Goal: Contribute content: Add original content to the website for others to see

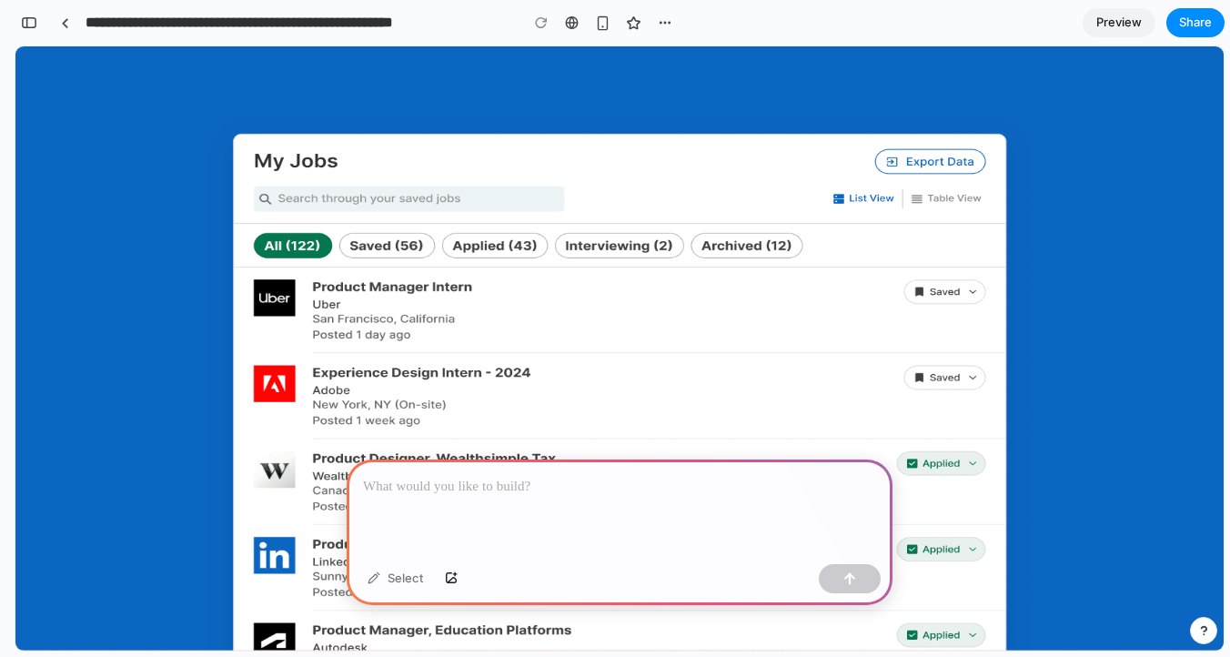
scroll to position [880, 0]
click at [459, 480] on p at bounding box center [619, 487] width 513 height 22
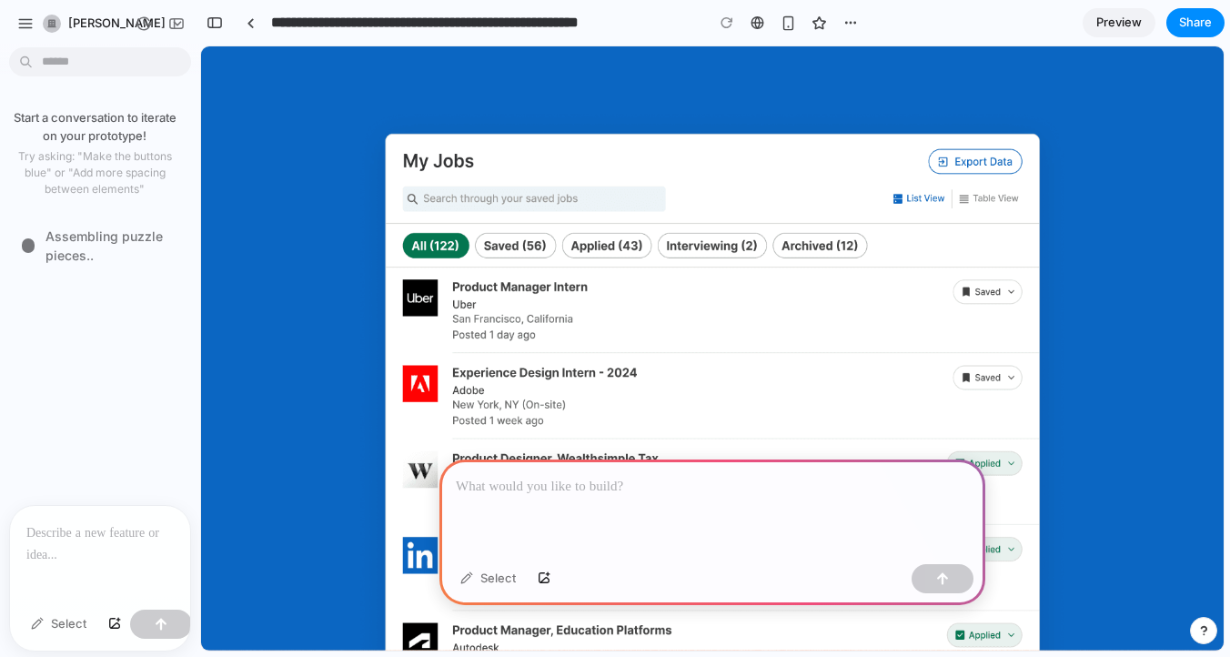
scroll to position [2469, 0]
click at [55, 542] on p at bounding box center [99, 533] width 147 height 22
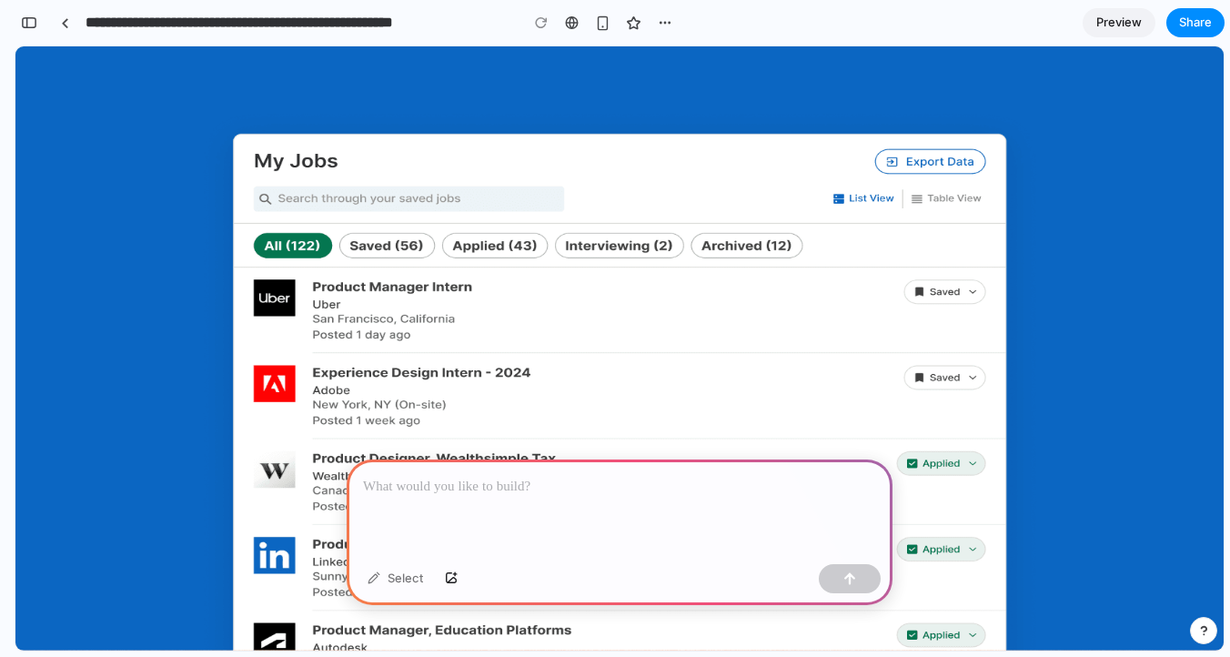
scroll to position [0, 0]
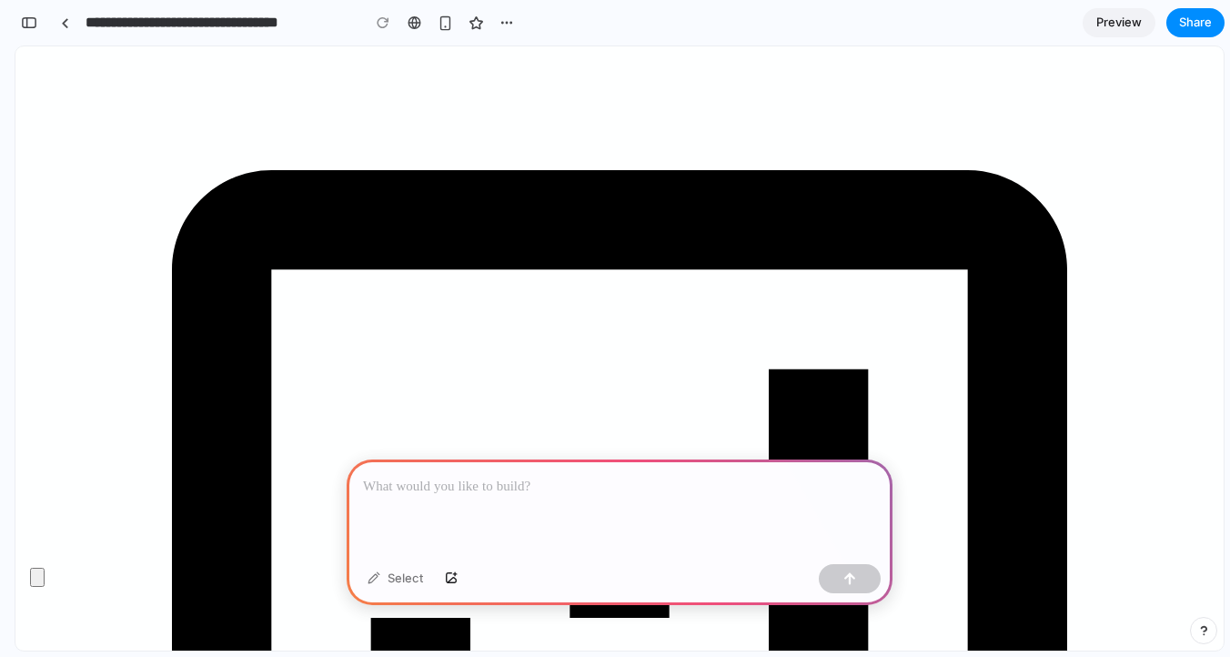
scroll to position [59, 0]
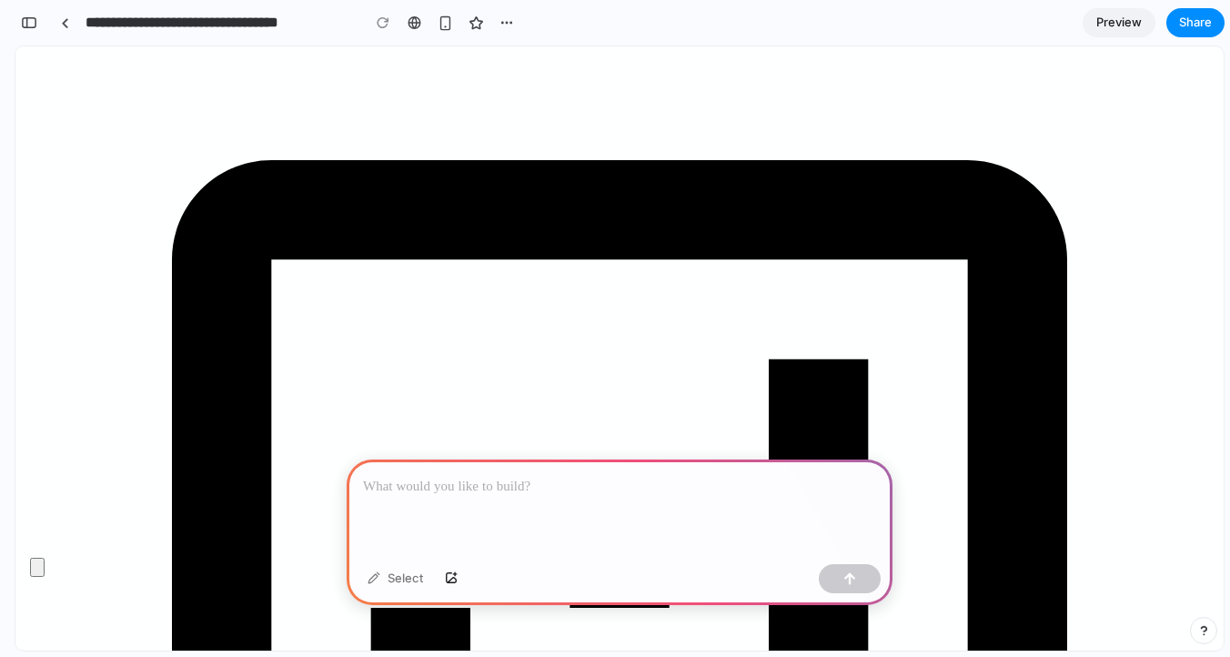
click at [499, 485] on p at bounding box center [619, 487] width 513 height 22
click at [849, 580] on div "button" at bounding box center [849, 578] width 13 height 13
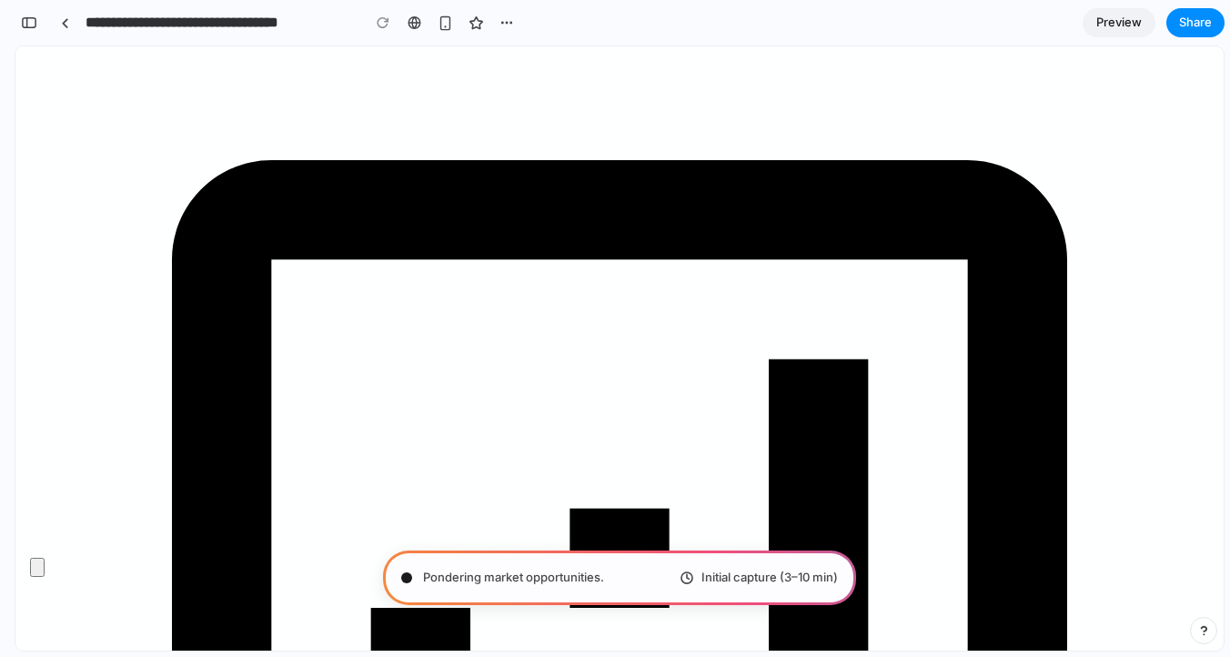
type input "**********"
click at [507, 590] on div "Distilling requirements .. Initial capture (3–10 min)" at bounding box center [619, 577] width 473 height 55
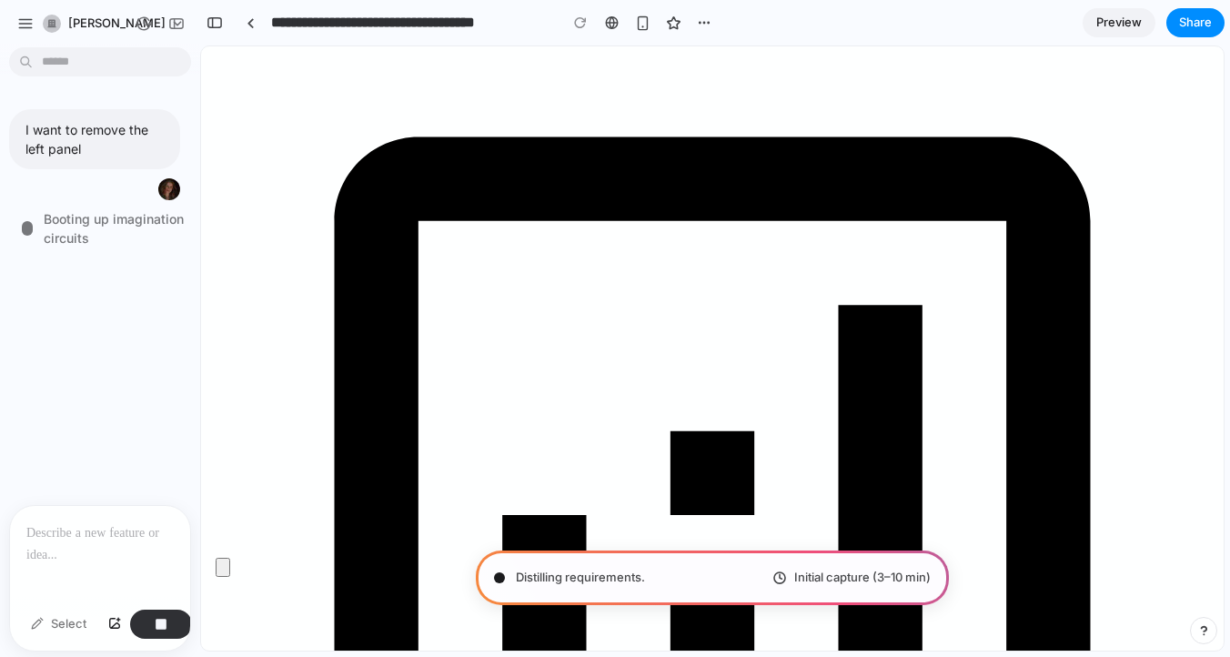
click at [84, 530] on p at bounding box center [99, 533] width 147 height 22
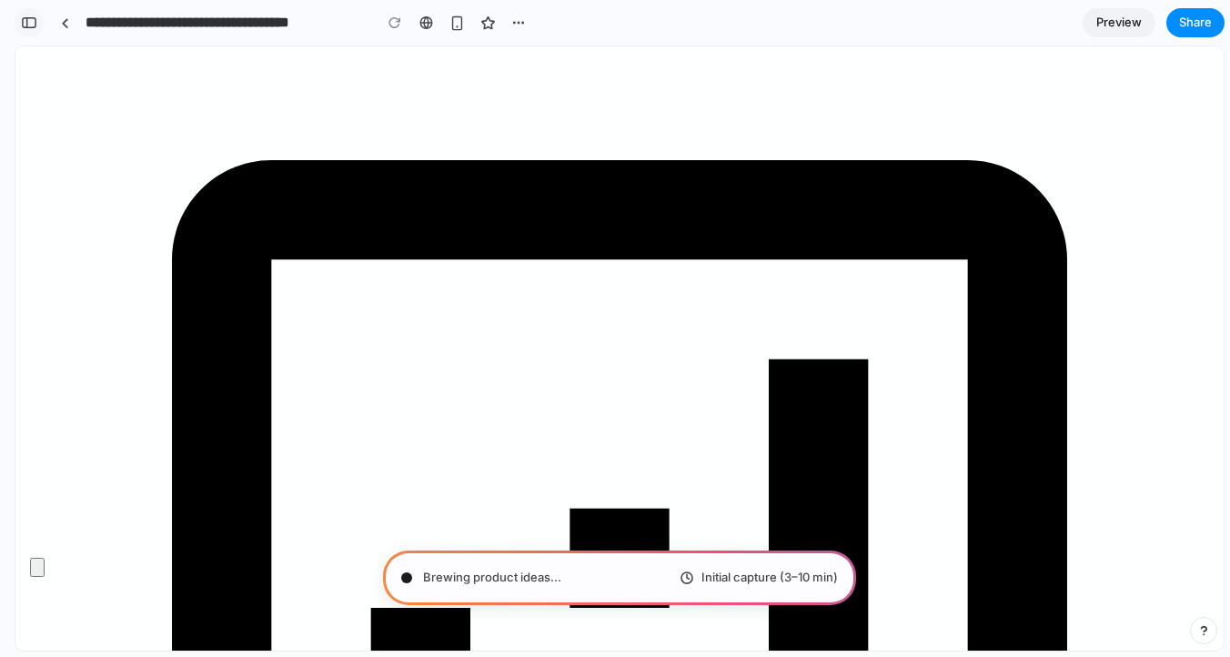
click at [30, 25] on div "button" at bounding box center [29, 22] width 16 height 13
